Goal: Check status: Check status

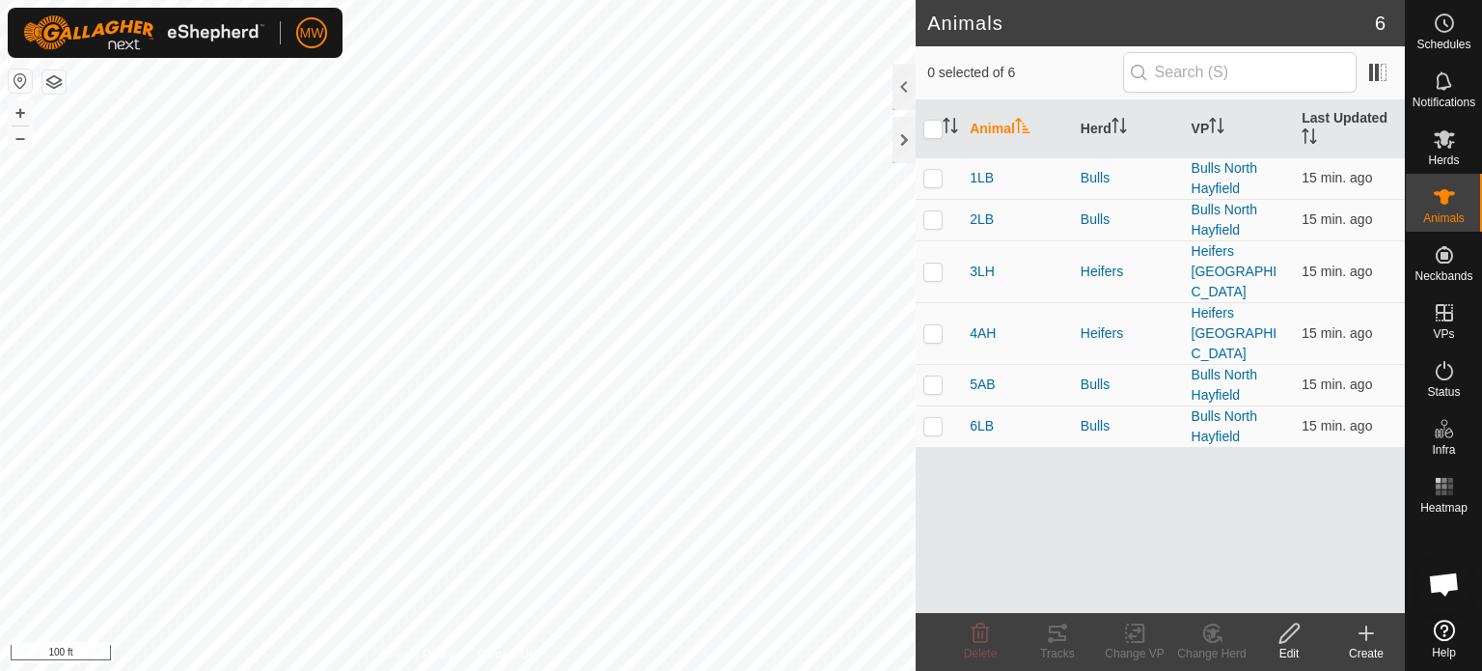
click at [919, 125] on th at bounding box center [939, 129] width 46 height 58
click at [920, 125] on th at bounding box center [939, 129] width 46 height 58
click at [936, 128] on input "checkbox" at bounding box center [932, 129] width 19 height 19
checkbox input "true"
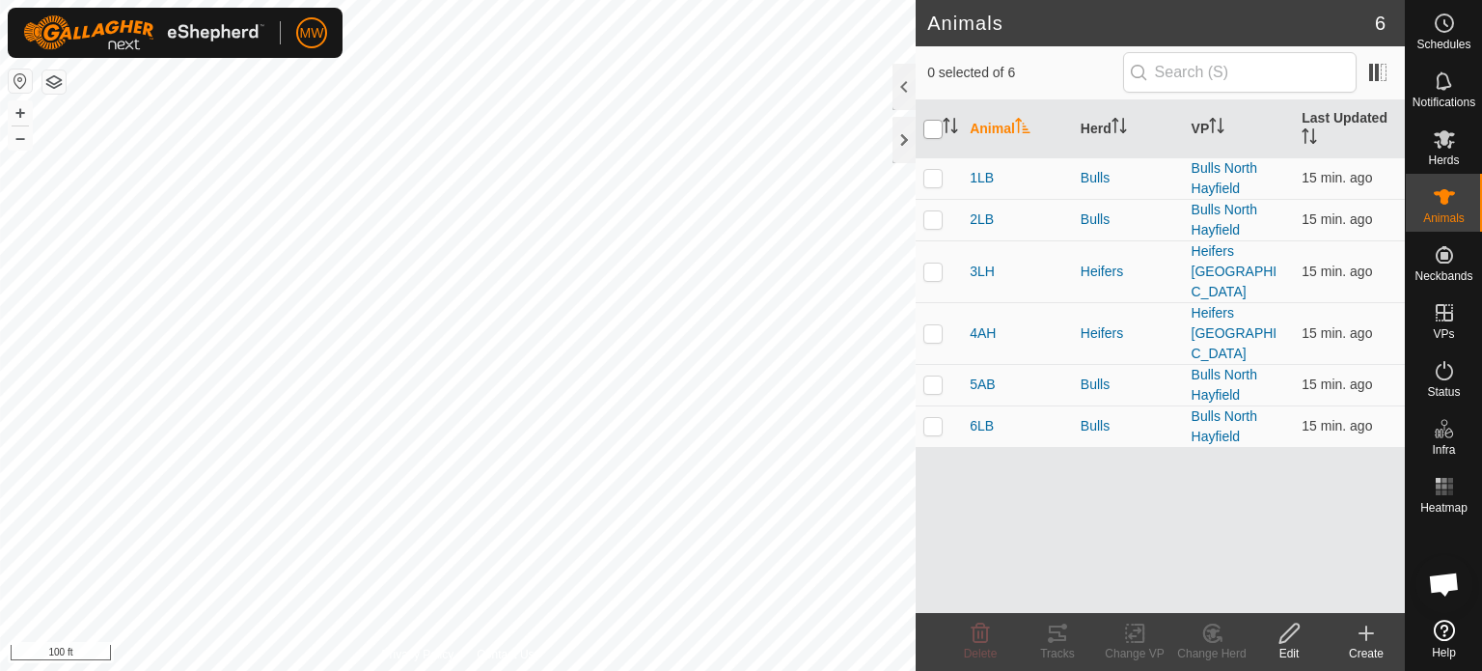
checkbox input "true"
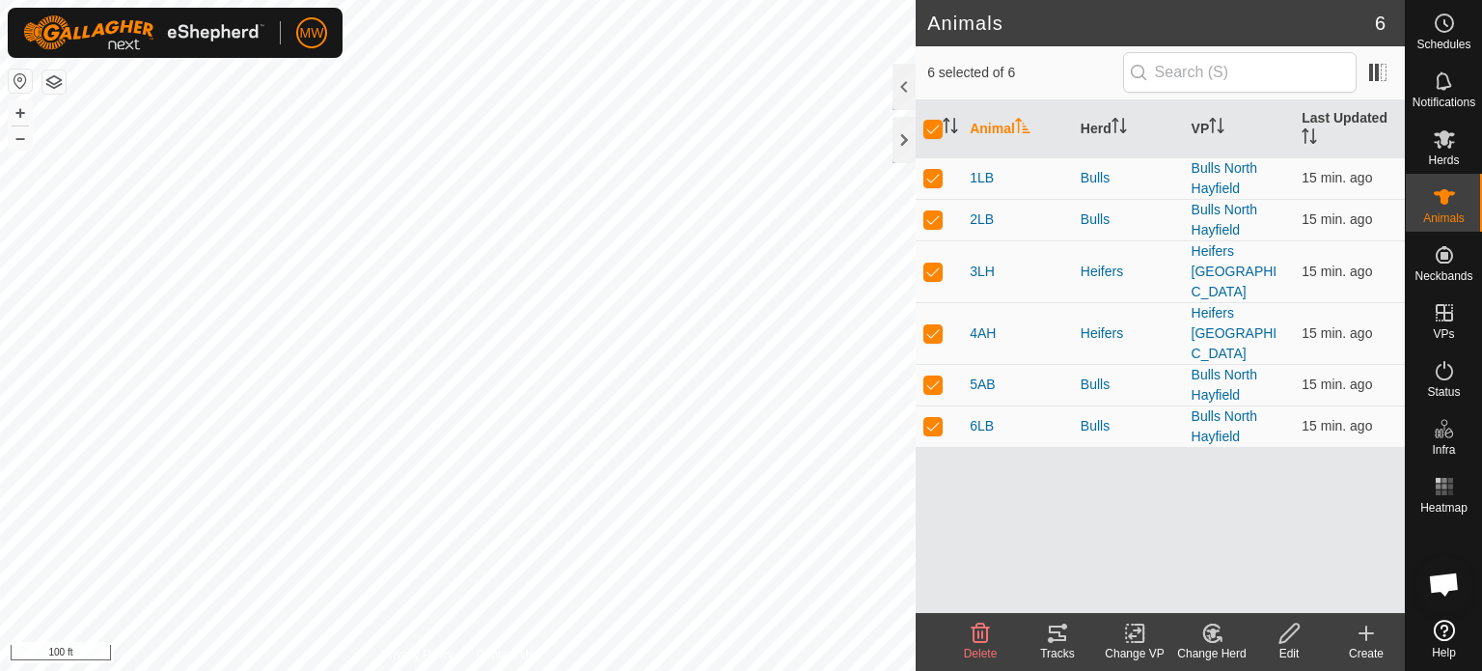
click at [1047, 645] on div "Tracks" at bounding box center [1057, 653] width 77 height 17
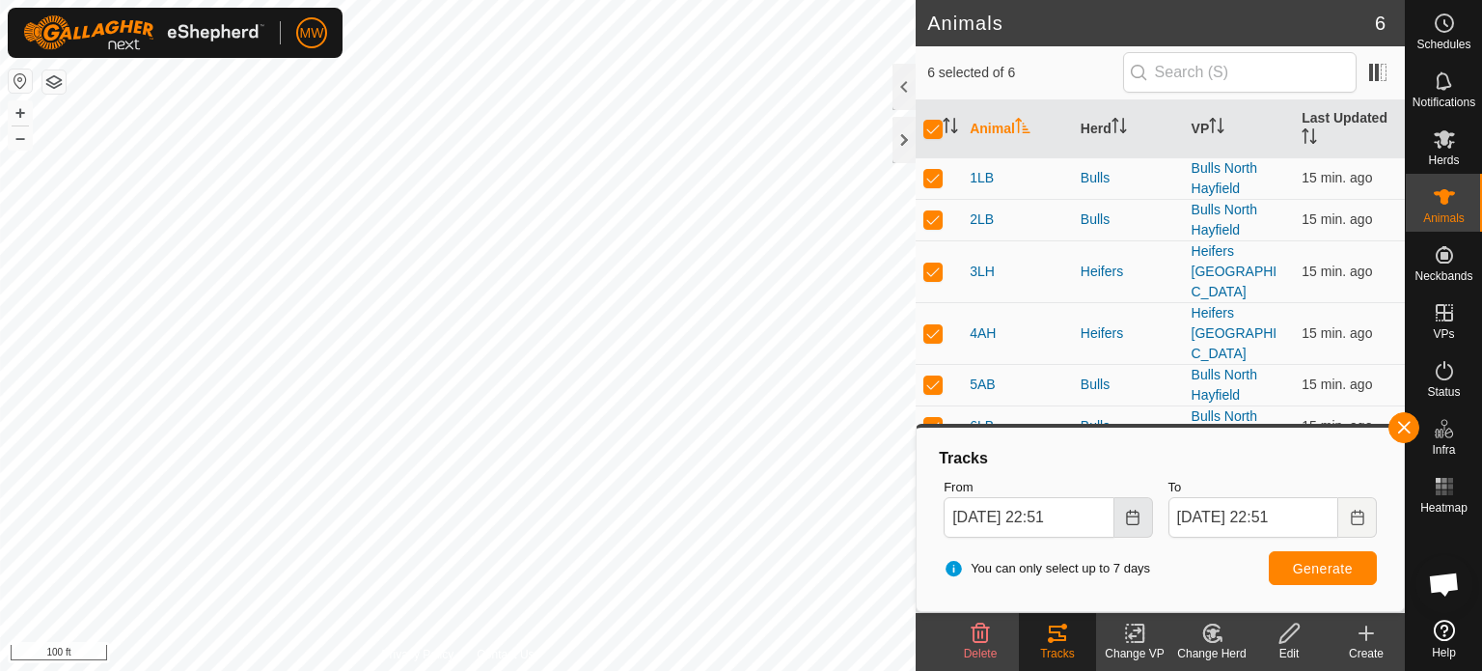
click at [1129, 529] on button "Choose Date" at bounding box center [1133, 517] width 39 height 41
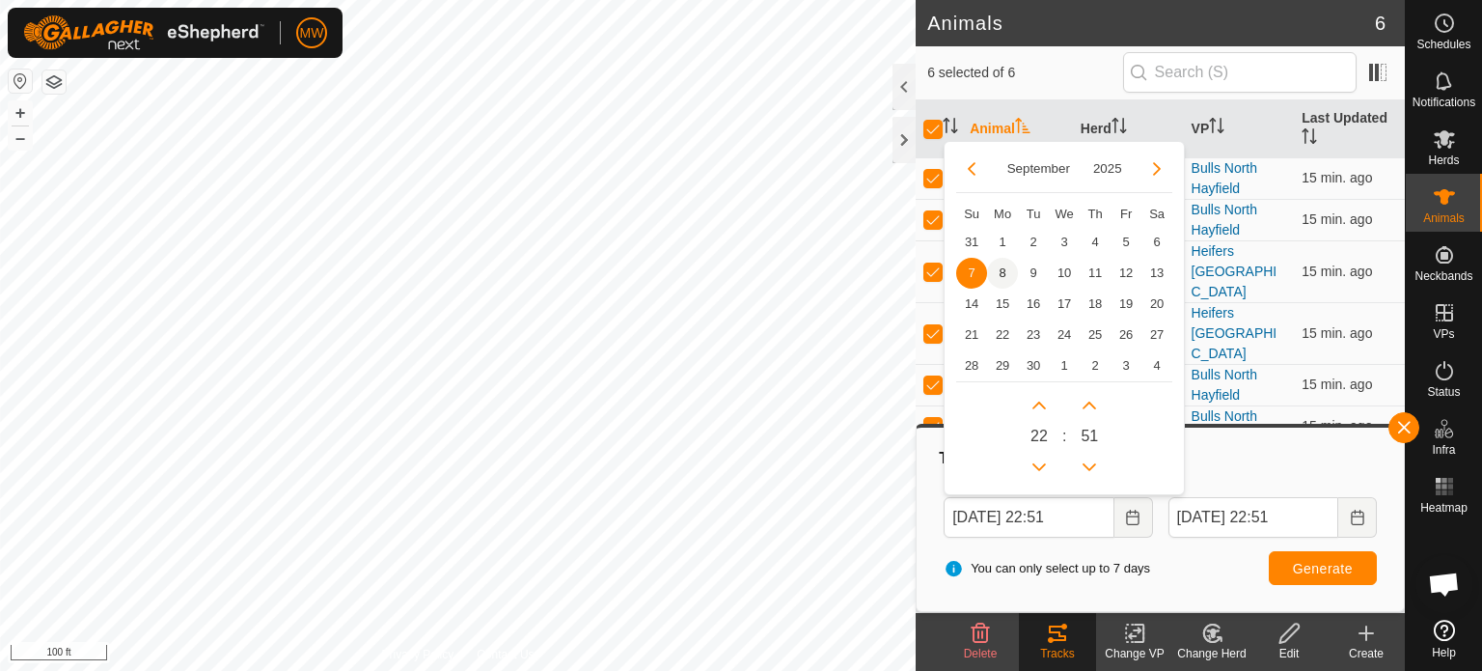
click at [1001, 270] on span "8" at bounding box center [1002, 273] width 31 height 31
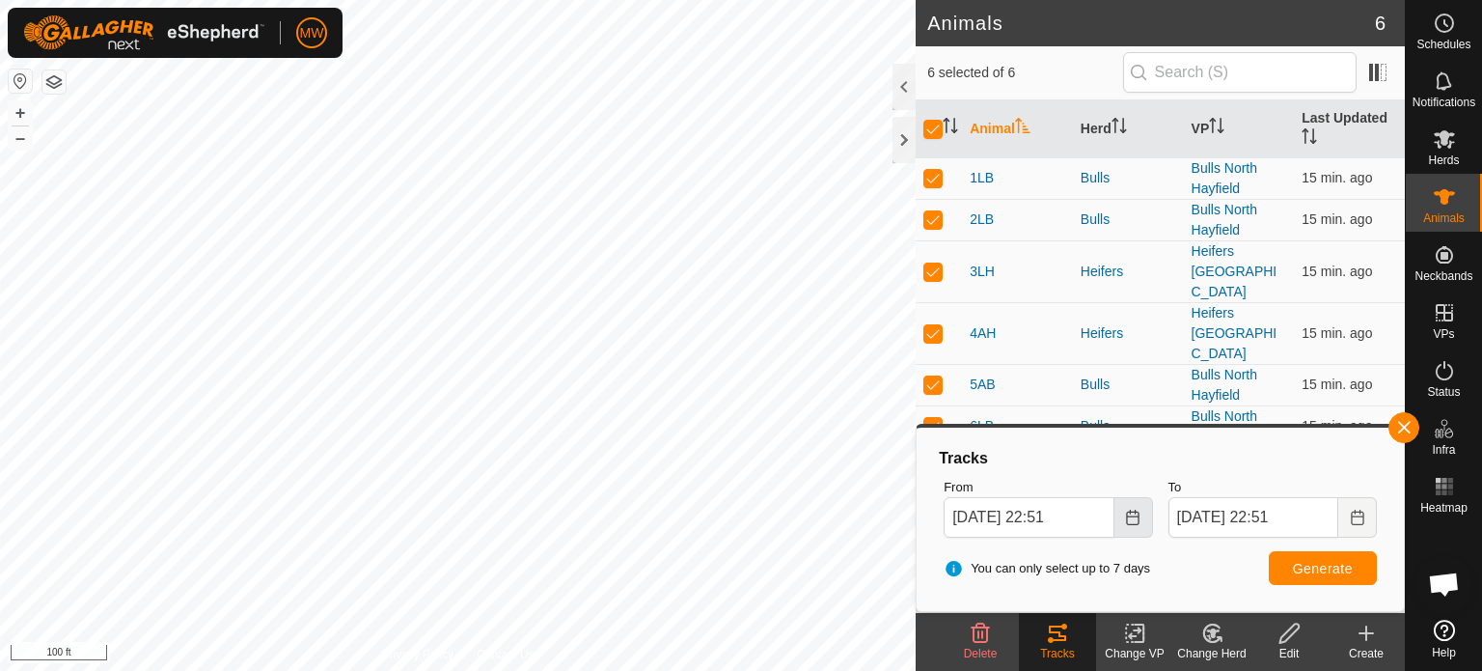
click at [1142, 521] on button "Choose Date" at bounding box center [1133, 517] width 39 height 41
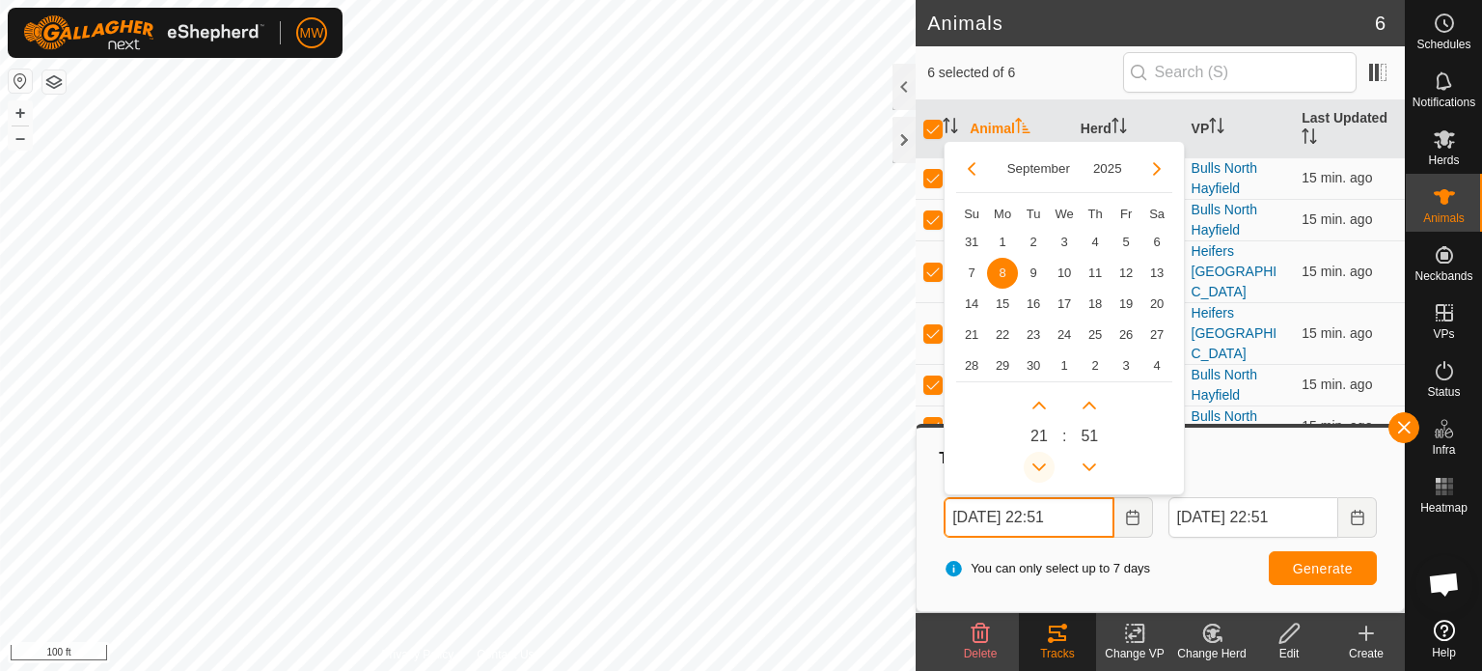
click at [1042, 474] on button "Previous Hour" at bounding box center [1039, 467] width 31 height 31
click at [1043, 476] on span "Previous Hour" at bounding box center [1043, 476] width 0 height 0
click at [1042, 474] on button "Previous Hour" at bounding box center [1039, 467] width 31 height 31
click at [1042, 474] on icon "Previous Hour" at bounding box center [1038, 466] width 15 height 15
click at [1042, 474] on button "Previous Hour" at bounding box center [1039, 467] width 31 height 31
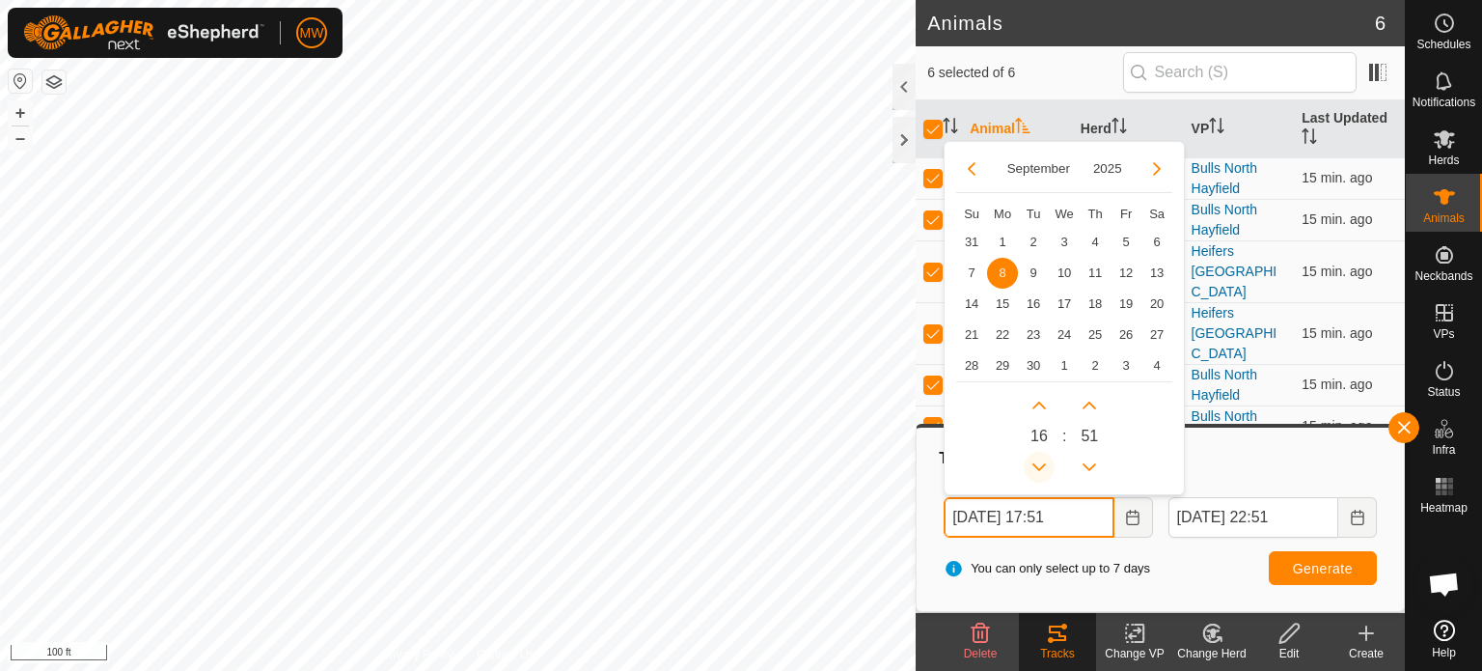
click at [1042, 474] on button "Previous Hour" at bounding box center [1039, 467] width 31 height 31
click at [1036, 404] on button "Next Hour" at bounding box center [1039, 405] width 31 height 31
click at [1037, 406] on span "Next Hour" at bounding box center [1037, 406] width 0 height 0
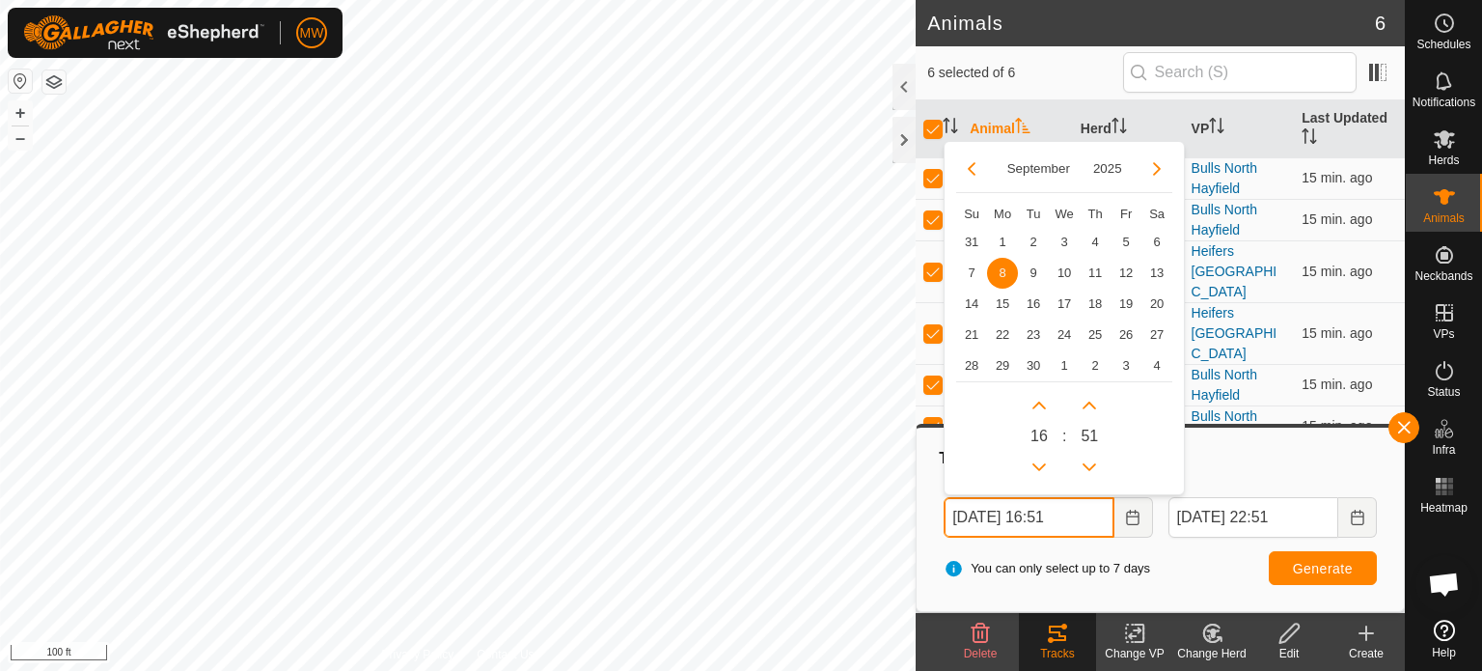
click at [1026, 417] on p-button "Next Hour" at bounding box center [1039, 405] width 31 height 31
click at [1034, 411] on button "Next Hour" at bounding box center [1039, 405] width 31 height 31
type input "[DATE] 18:51"
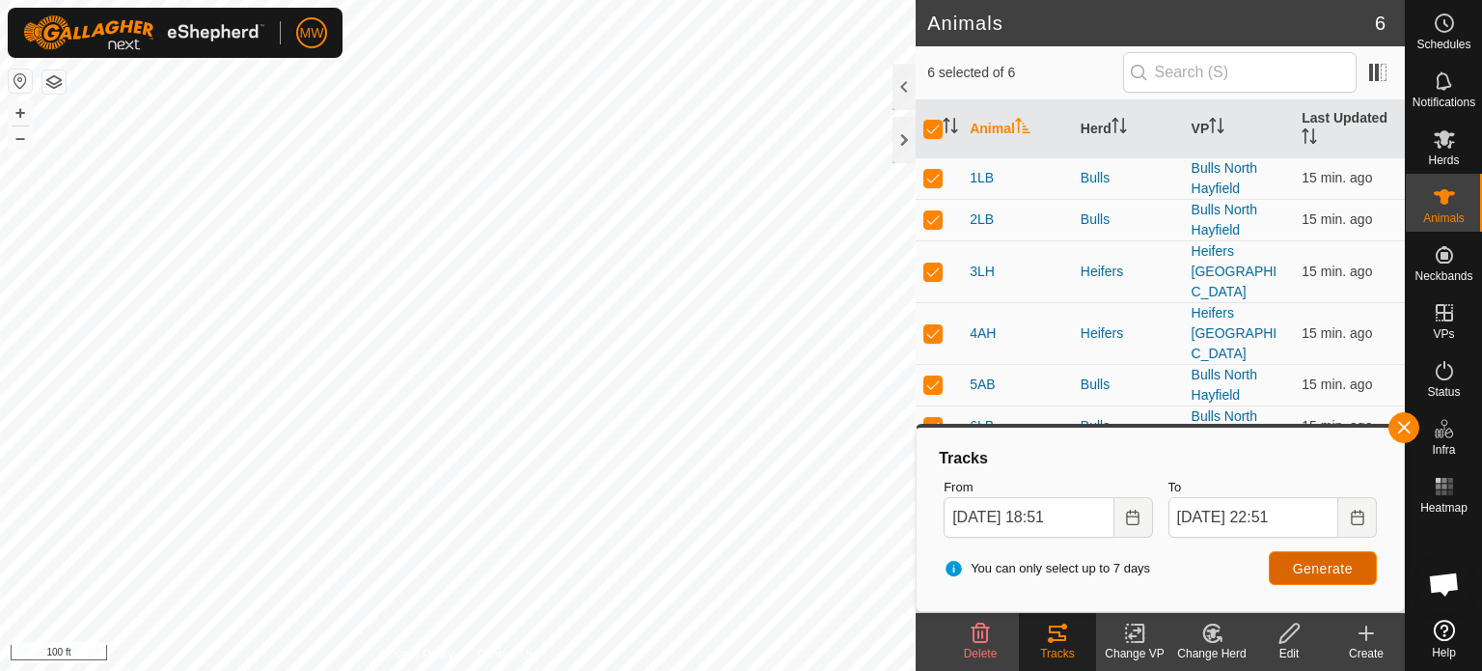
click at [1324, 578] on button "Generate" at bounding box center [1323, 568] width 108 height 34
drag, startPoint x: 924, startPoint y: 116, endPoint x: 932, endPoint y: 123, distance: 10.3
click at [924, 116] on th at bounding box center [939, 129] width 46 height 58
click at [1397, 431] on button "button" at bounding box center [1403, 427] width 31 height 31
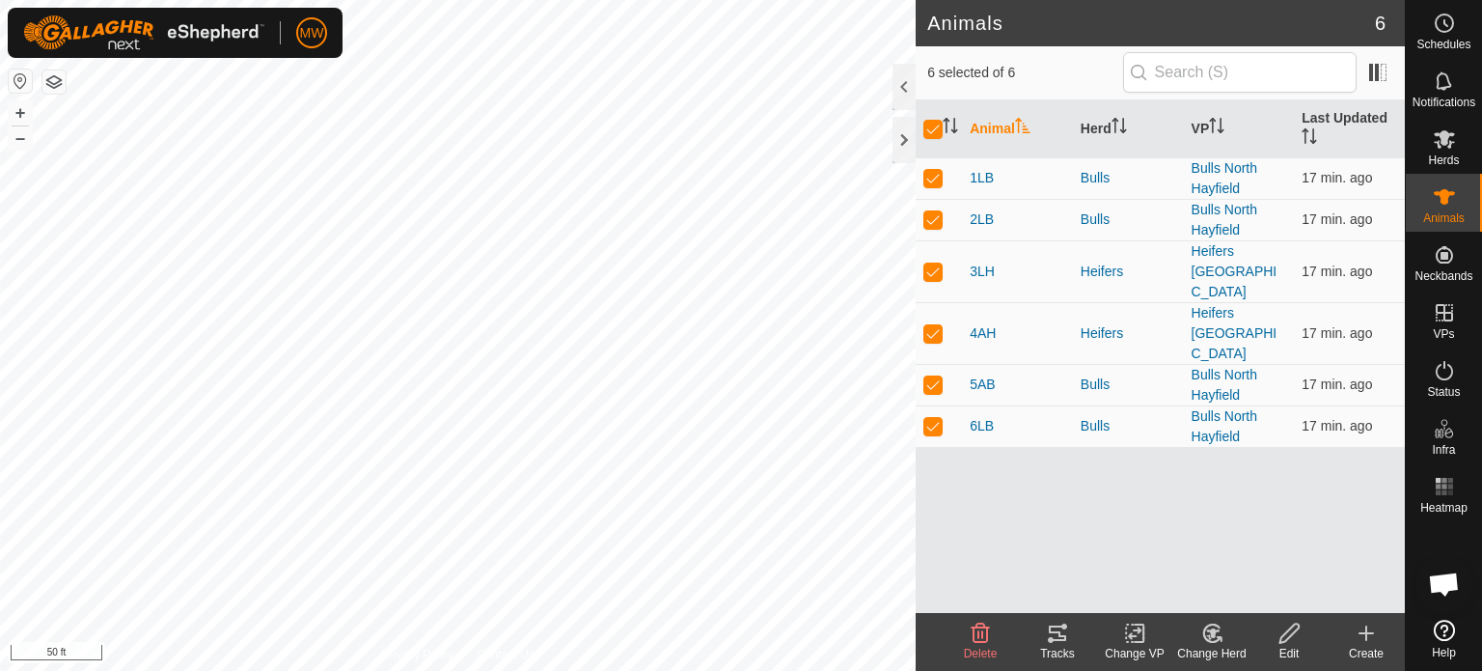
click at [1058, 645] on div "Tracks" at bounding box center [1057, 653] width 77 height 17
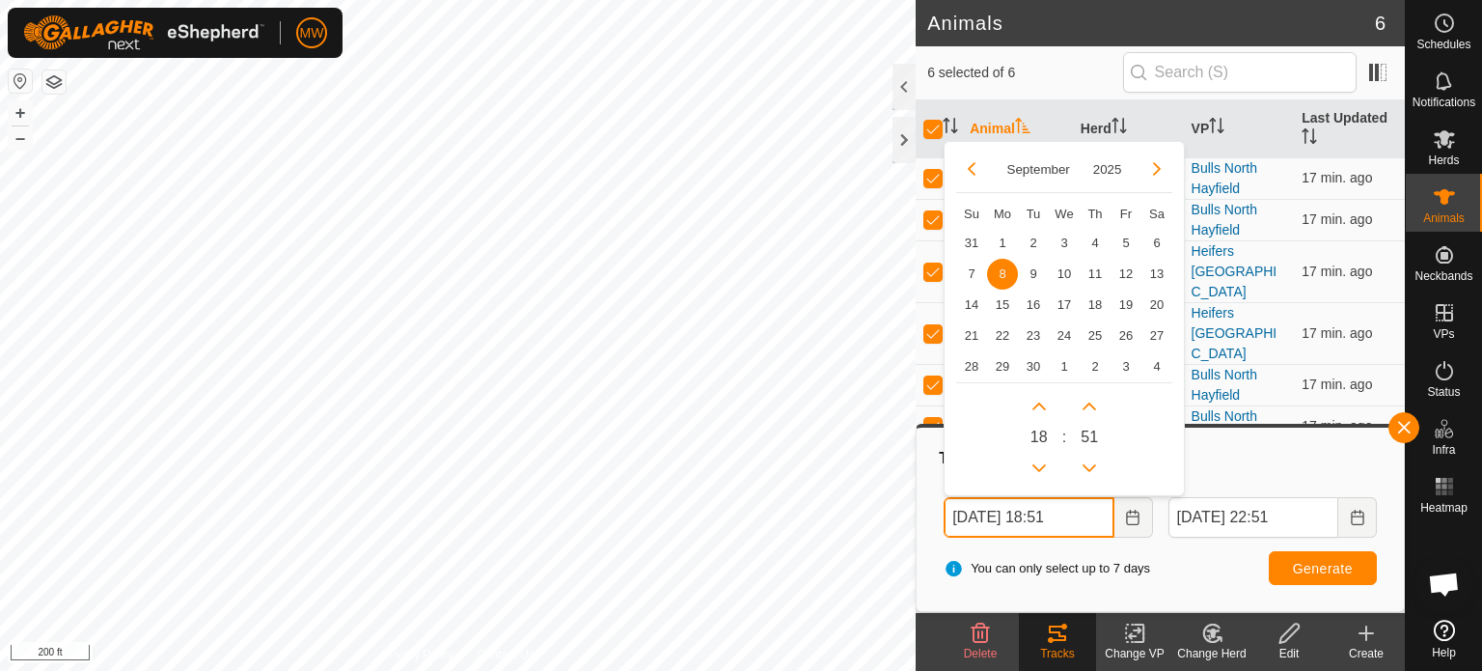
drag, startPoint x: 1002, startPoint y: 523, endPoint x: 1099, endPoint y: 525, distance: 97.5
click at [1002, 523] on input "[DATE] 18:51" at bounding box center [1029, 517] width 170 height 41
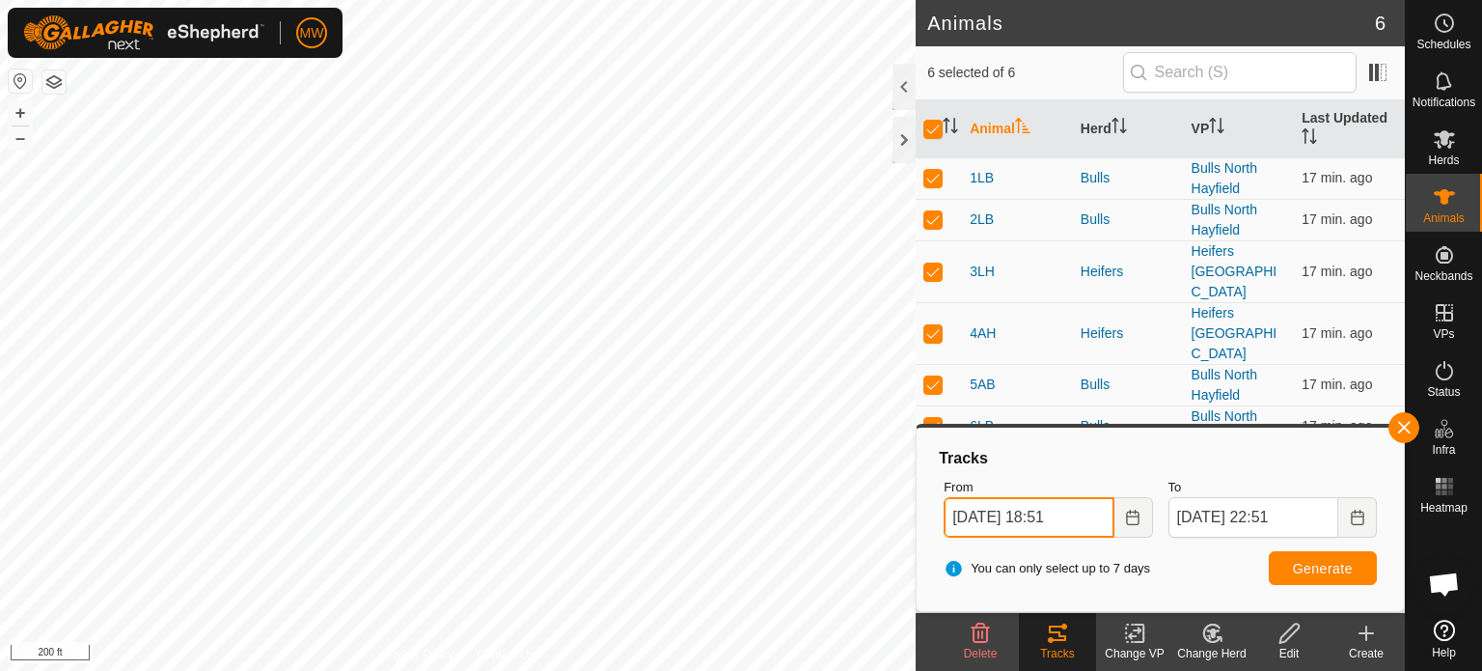
type input "[DATE] 18:51"
click at [1341, 569] on span "Generate" at bounding box center [1323, 568] width 60 height 15
